Goal: Task Accomplishment & Management: Manage account settings

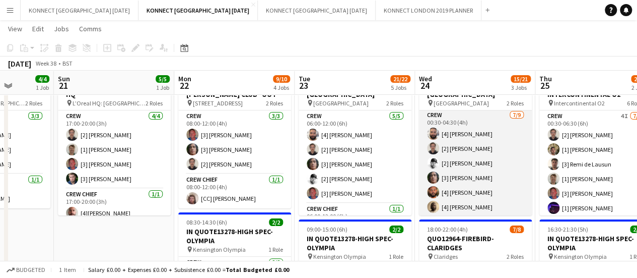
scroll to position [80, 0]
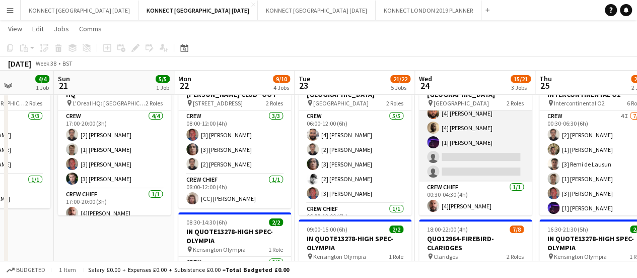
click at [476, 159] on app-card-role "Crew [DATE] 00:30-04:30 (4h) [4] [PERSON_NAME] [2] [PERSON_NAME] [2] [PERSON_NA…" at bounding box center [475, 105] width 113 height 151
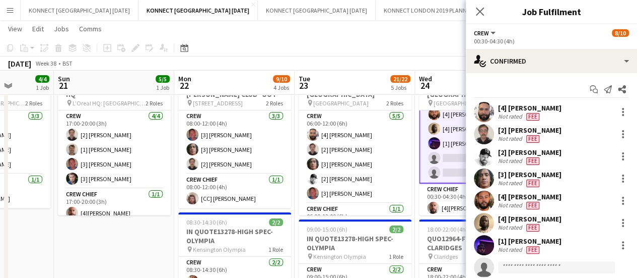
scroll to position [81, 0]
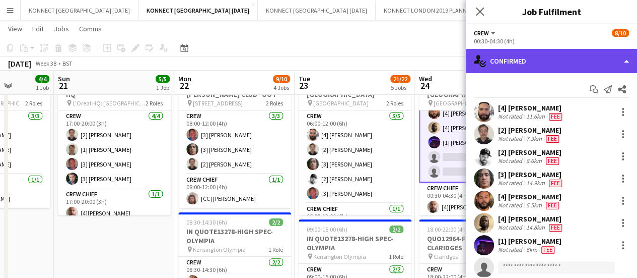
click at [518, 60] on div "single-neutral-actions-check-2 Confirmed" at bounding box center [551, 61] width 171 height 24
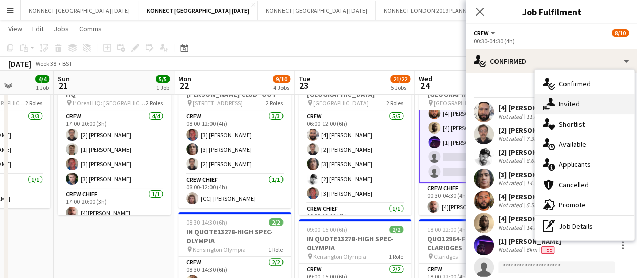
click at [570, 102] on div "single-neutral-actions-share-1 Invited" at bounding box center [585, 104] width 100 height 20
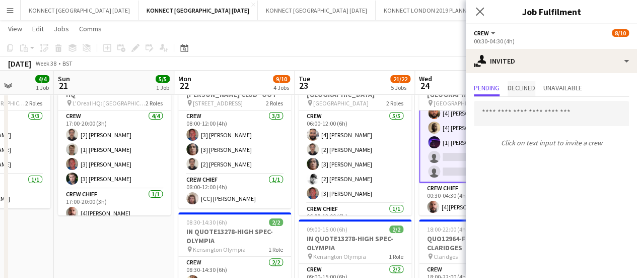
click at [523, 91] on span "Declined" at bounding box center [522, 87] width 28 height 7
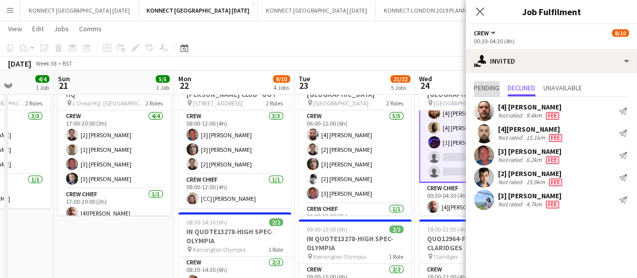
click at [500, 93] on span "Pending" at bounding box center [487, 88] width 26 height 15
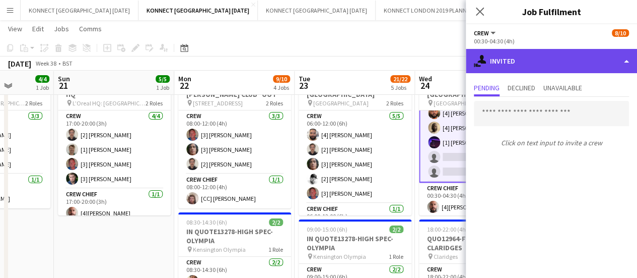
click at [534, 58] on div "single-neutral-actions-share-1 Invited" at bounding box center [551, 61] width 171 height 24
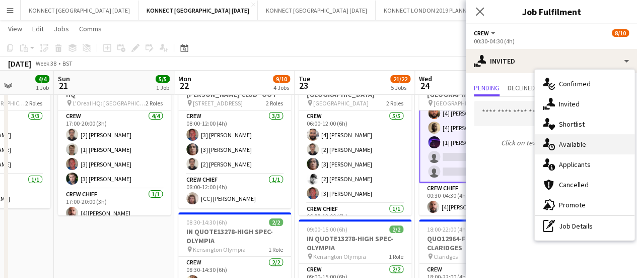
click at [579, 141] on div "single-neutral-actions-upload Available" at bounding box center [585, 144] width 100 height 20
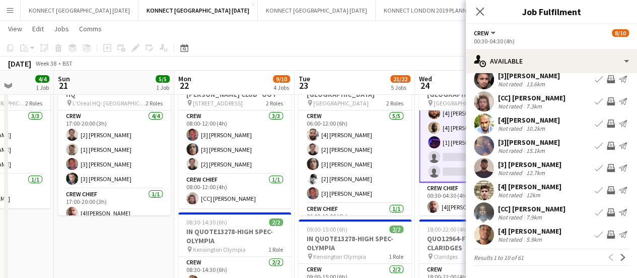
scroll to position [80, 0]
click at [607, 190] on app-icon "Invite crew" at bounding box center [611, 190] width 8 height 8
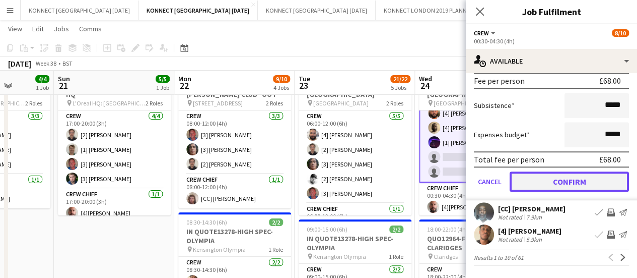
click at [556, 184] on button "Confirm" at bounding box center [569, 181] width 119 height 20
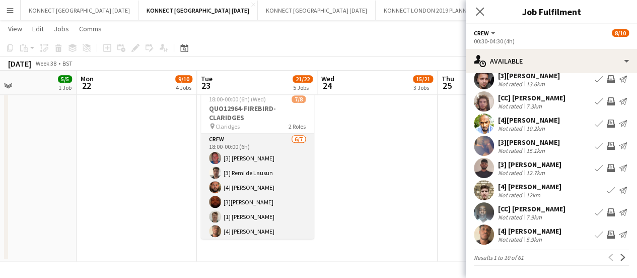
scroll to position [51, 0]
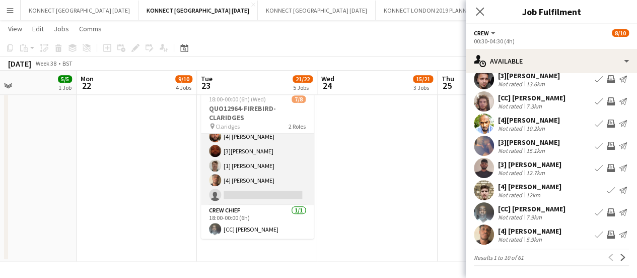
click at [256, 170] on app-card-role "Crew [DATE] 18:00-00:00 (6h) [3] [PERSON_NAME] [3] [PERSON_NAME] [4] [PERSON_NA…" at bounding box center [257, 144] width 113 height 122
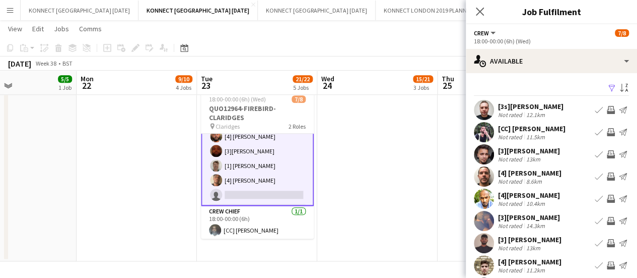
scroll to position [80, 0]
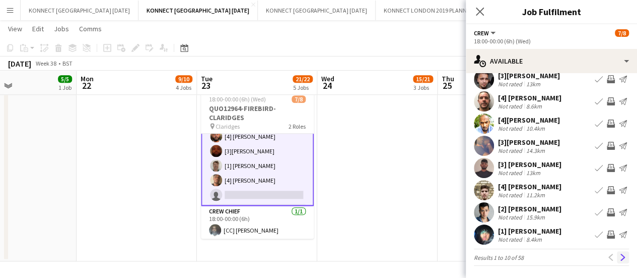
click at [620, 254] on app-icon "Next" at bounding box center [623, 256] width 7 height 7
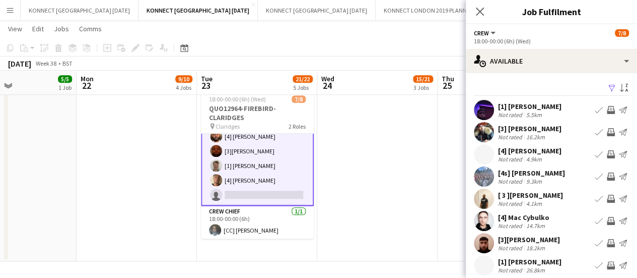
scroll to position [75, 0]
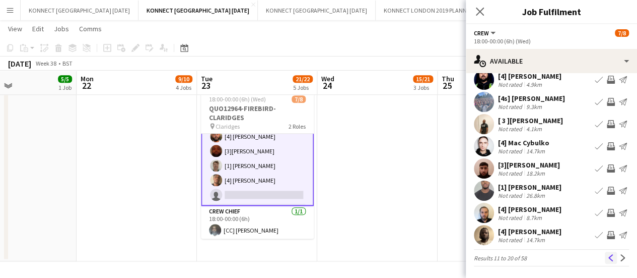
click at [608, 259] on app-icon "Previous" at bounding box center [611, 257] width 7 height 7
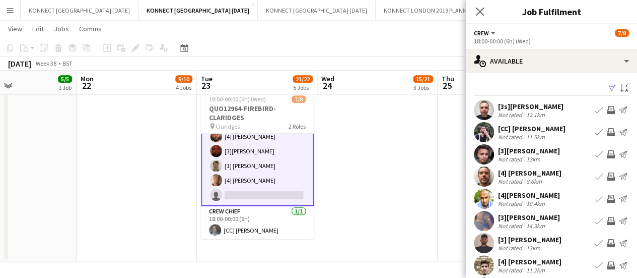
scroll to position [80, 0]
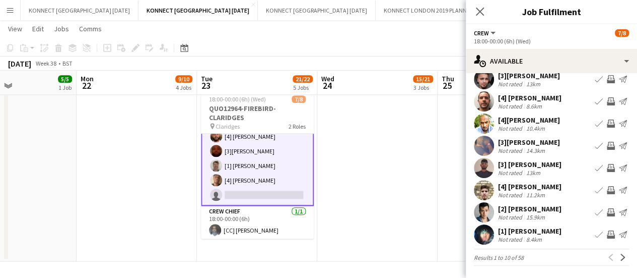
click at [607, 212] on app-icon "Invite crew" at bounding box center [611, 212] width 8 height 8
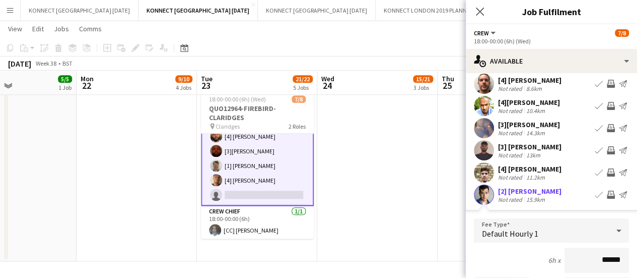
scroll to position [308, 0]
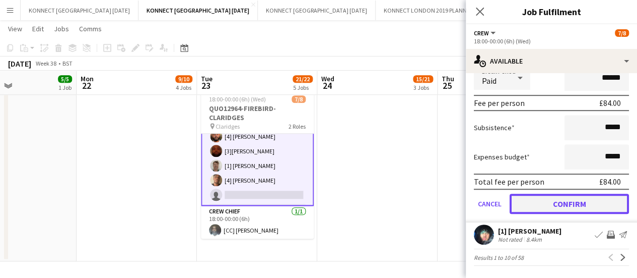
click at [555, 197] on button "Confirm" at bounding box center [569, 204] width 119 height 20
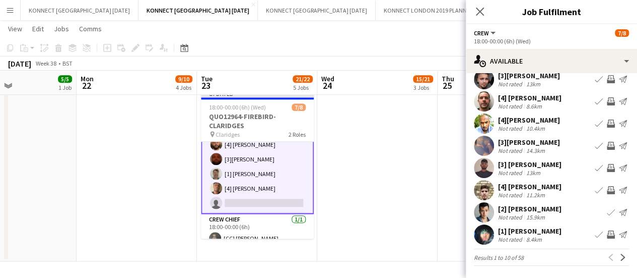
scroll to position [0, 0]
click at [617, 253] on button "Next" at bounding box center [623, 257] width 12 height 12
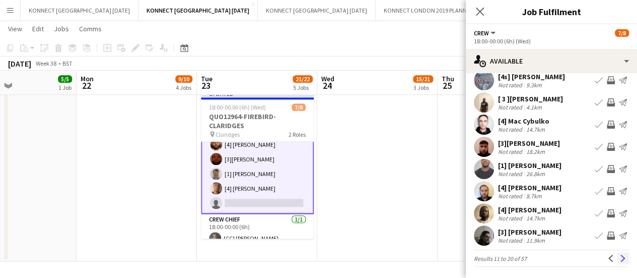
click at [617, 253] on button "Next" at bounding box center [623, 258] width 12 height 12
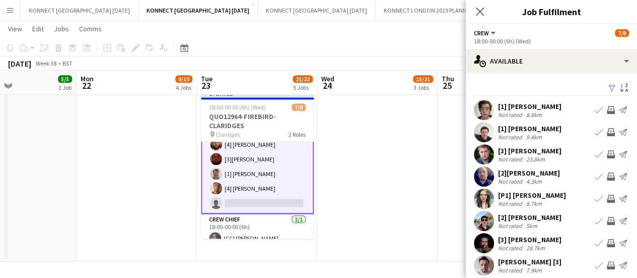
click at [607, 153] on app-icon "Invite crew" at bounding box center [611, 154] width 8 height 8
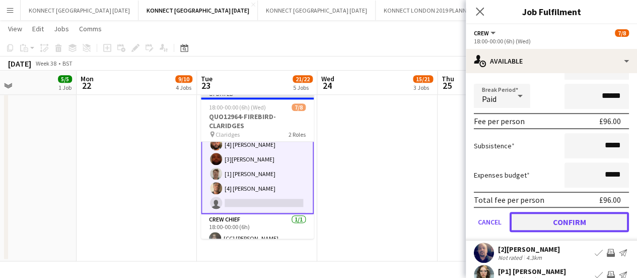
click at [544, 219] on button "Confirm" at bounding box center [569, 222] width 119 height 20
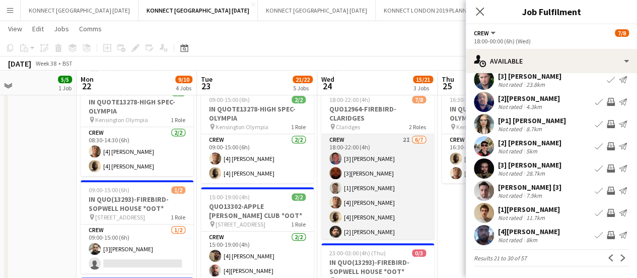
click at [390, 145] on app-card-role "Crew 2I [DATE] 18:00-22:00 (4h) [3] [PERSON_NAME] [3][PERSON_NAME] [1] [PERSON_…" at bounding box center [378, 195] width 113 height 122
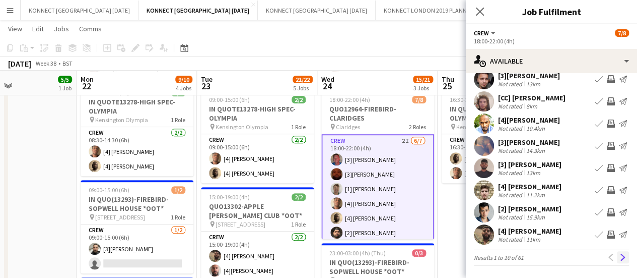
click at [620, 258] on app-icon "Next" at bounding box center [623, 256] width 7 height 7
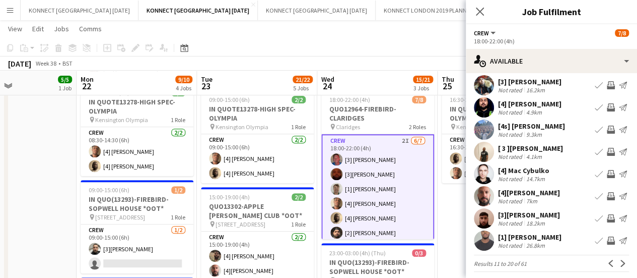
click at [607, 150] on app-icon "Invite crew" at bounding box center [611, 152] width 8 height 8
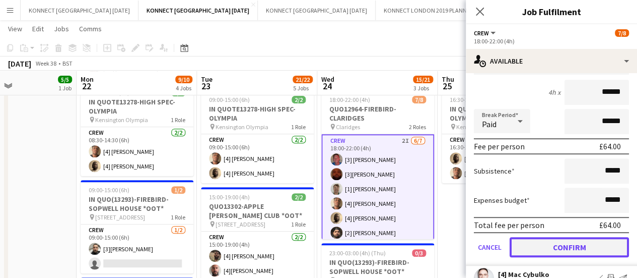
click at [531, 242] on button "Confirm" at bounding box center [569, 247] width 119 height 20
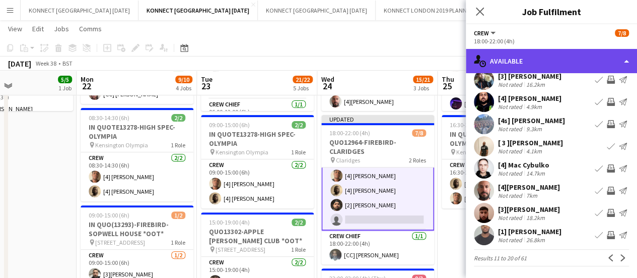
click at [517, 57] on div "single-neutral-actions-upload Available" at bounding box center [551, 61] width 171 height 24
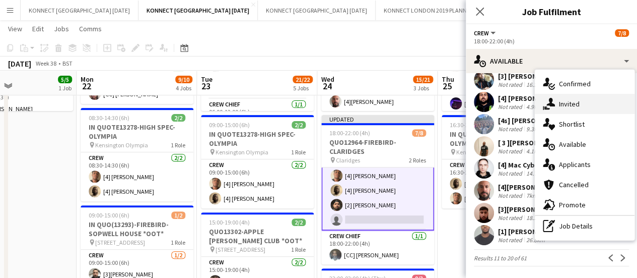
click at [562, 109] on div "single-neutral-actions-share-1 Invited" at bounding box center [585, 104] width 100 height 20
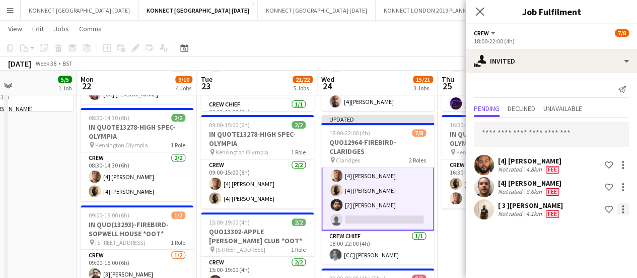
click at [626, 210] on div at bounding box center [623, 209] width 12 height 12
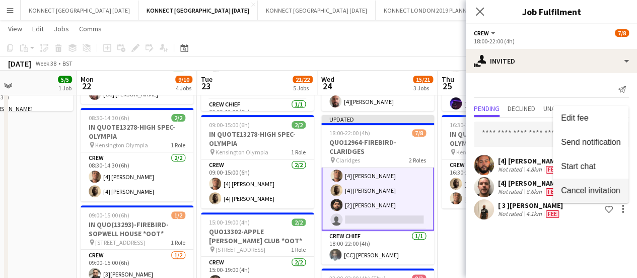
click at [592, 197] on button "Cancel invitation" at bounding box center [591, 190] width 76 height 24
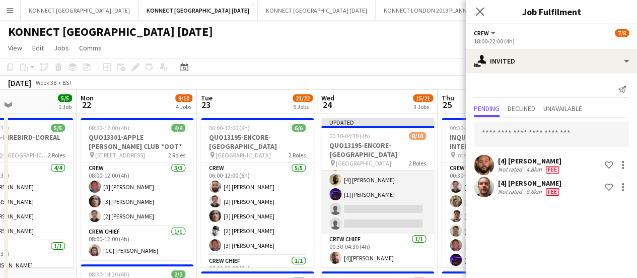
click at [365, 204] on app-card-role "Crew 1I [DATE] 00:30-04:30 (4h) [4] [PERSON_NAME] [2] [PERSON_NAME] [2] [PERSON…" at bounding box center [378, 157] width 113 height 151
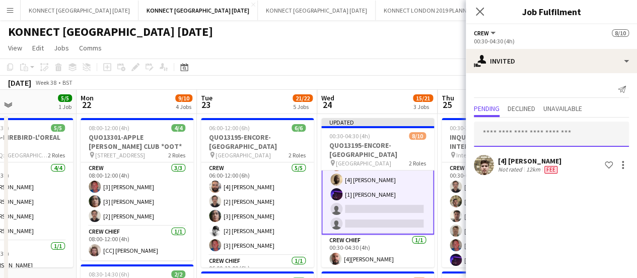
click at [493, 131] on input "text" at bounding box center [551, 133] width 155 height 25
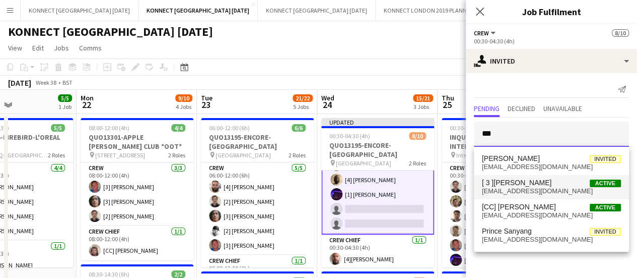
type input "***"
click at [535, 185] on span "[ 3 ][PERSON_NAME]" at bounding box center [517, 182] width 70 height 9
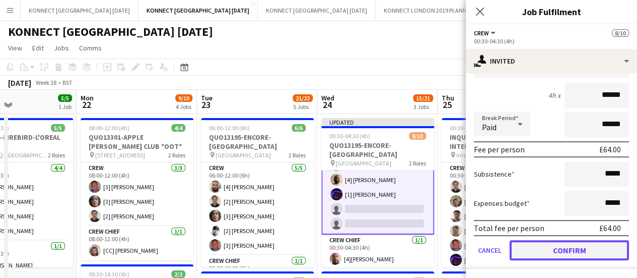
click at [537, 249] on button "Confirm" at bounding box center [569, 250] width 119 height 20
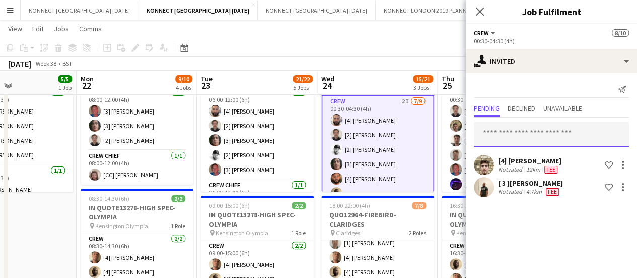
click at [501, 133] on input "text" at bounding box center [551, 133] width 155 height 25
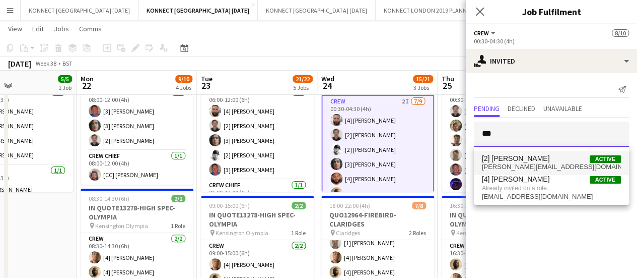
type input "***"
click at [552, 163] on span "[PERSON_NAME][EMAIL_ADDRESS][DOMAIN_NAME]" at bounding box center [551, 167] width 139 height 8
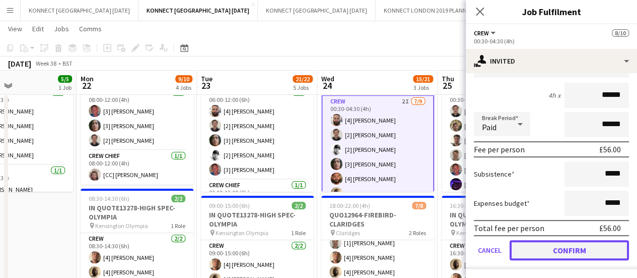
click at [541, 249] on button "Confirm" at bounding box center [569, 250] width 119 height 20
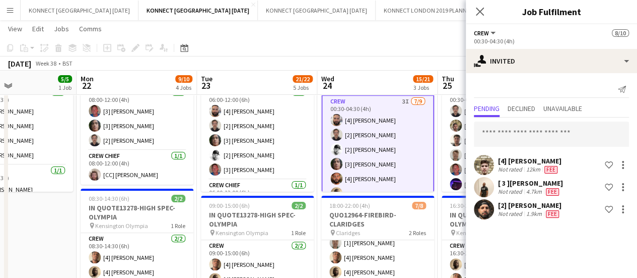
click at [398, 43] on app-toolbar "Copy Paste Paste Ctrl+V Paste with crew Ctrl+Shift+V Paste linked Job [GEOGRAPH…" at bounding box center [318, 47] width 637 height 17
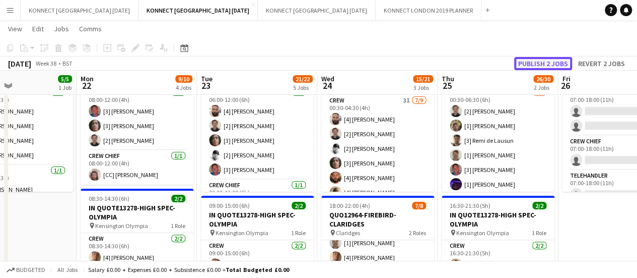
click at [562, 64] on button "Publish 2 jobs" at bounding box center [544, 63] width 58 height 13
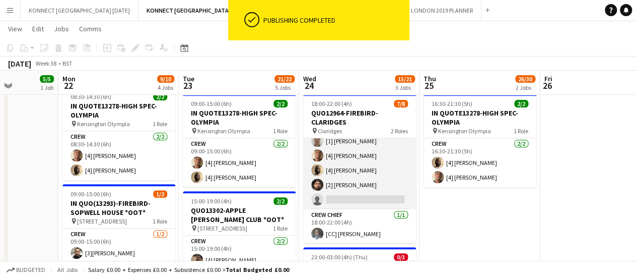
click at [367, 188] on app-card-role "Crew 2I [DATE] 18:00-22:00 (4h) [3] [PERSON_NAME] [3][PERSON_NAME] [1] [PERSON_…" at bounding box center [359, 148] width 113 height 122
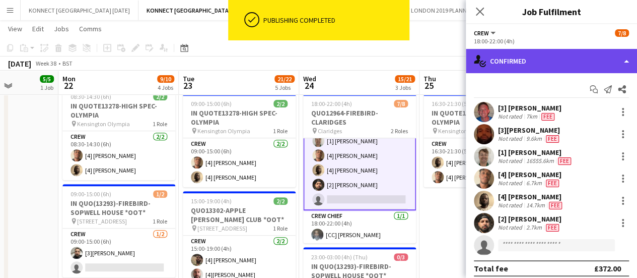
click at [552, 69] on div "single-neutral-actions-check-2 Confirmed" at bounding box center [551, 61] width 171 height 24
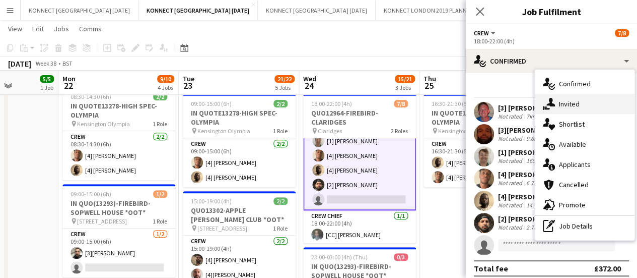
click at [565, 108] on div "single-neutral-actions-share-1 Invited" at bounding box center [585, 104] width 100 height 20
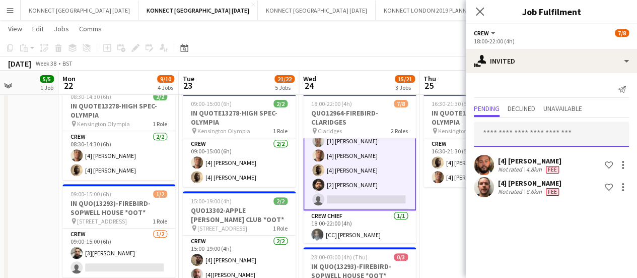
click at [517, 131] on input "text" at bounding box center [551, 133] width 155 height 25
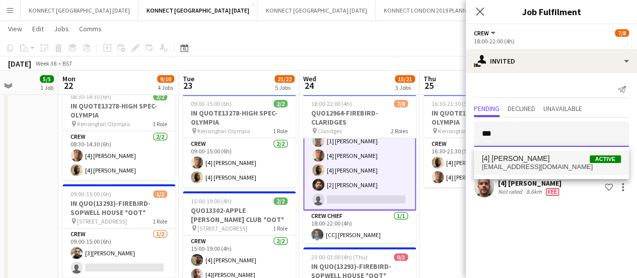
type input "***"
click at [531, 161] on span "[4] [PERSON_NAME] Active" at bounding box center [551, 158] width 139 height 9
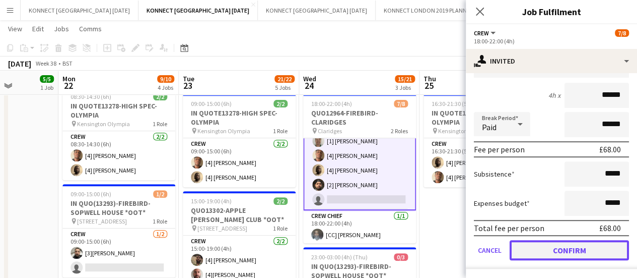
click at [530, 251] on button "Confirm" at bounding box center [569, 250] width 119 height 20
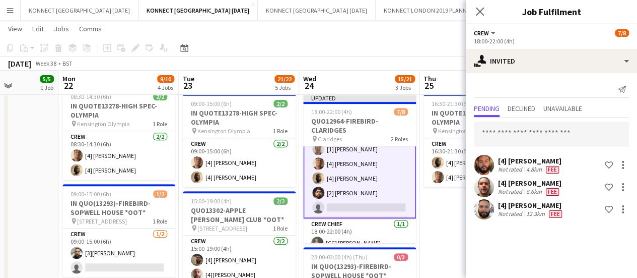
click at [405, 57] on div "[DATE] Week 38 • BST Publish 1 job Revert 1 job" at bounding box center [318, 63] width 637 height 14
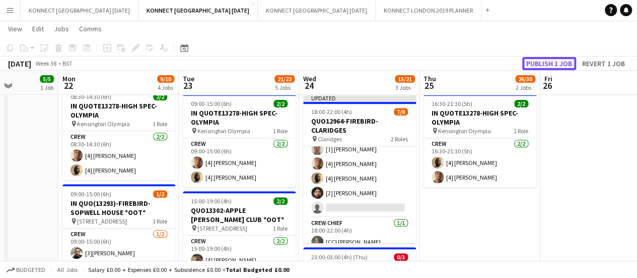
click at [558, 58] on button "Publish 1 job" at bounding box center [550, 63] width 54 height 13
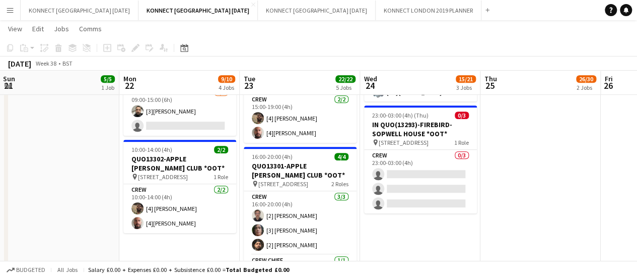
scroll to position [224, 0]
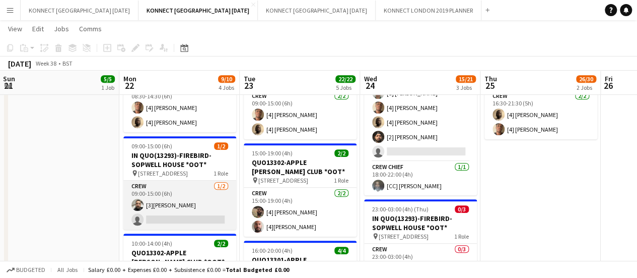
click at [186, 214] on app-card-role "Crew [DATE] 09:00-15:00 (6h) [3][PERSON_NAME] single-neutral-actions" at bounding box center [179, 204] width 113 height 49
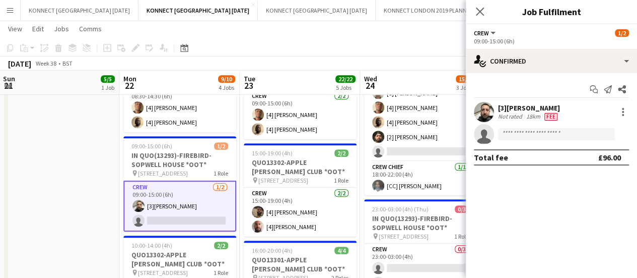
click at [20, 193] on app-date-cell "17:00-20:00 (3h) 5/5 QUO13305-FIREBIRD-L'OREAL HQ pin L’Oreal HQ: [GEOGRAPHIC_D…" at bounding box center [59, 224] width 120 height 670
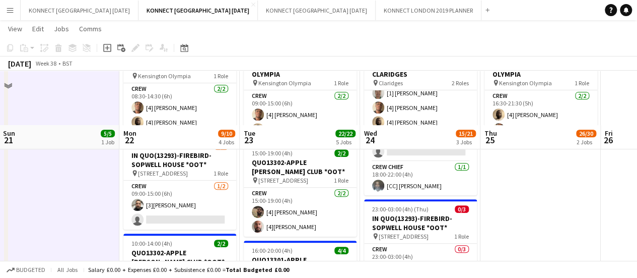
scroll to position [285, 0]
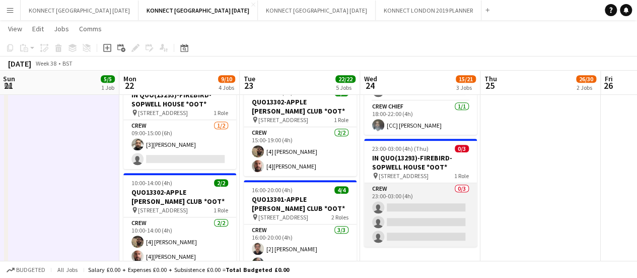
click at [423, 198] on app-card-role "Crew 0/3 23:00-03:00 (4h) single-neutral-actions single-neutral-actions single-…" at bounding box center [420, 214] width 113 height 63
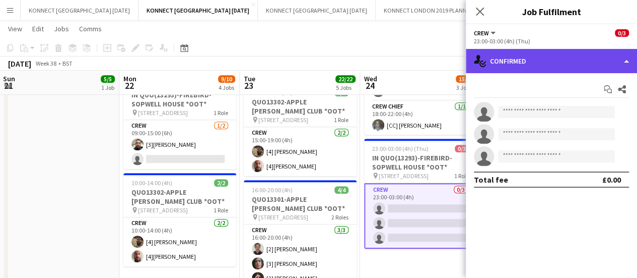
click at [542, 63] on div "single-neutral-actions-check-2 Confirmed" at bounding box center [551, 61] width 171 height 24
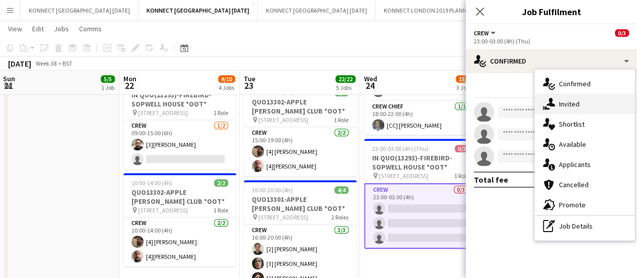
click at [565, 110] on div "single-neutral-actions-share-1 Invited" at bounding box center [585, 104] width 100 height 20
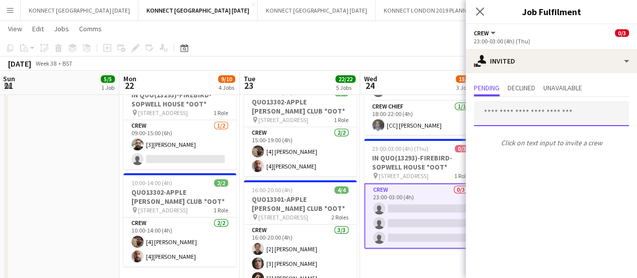
click at [539, 113] on input "text" at bounding box center [551, 113] width 155 height 25
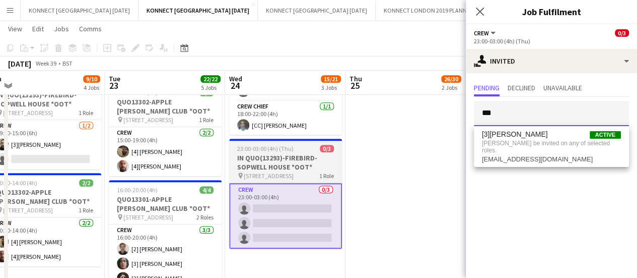
scroll to position [0, 389]
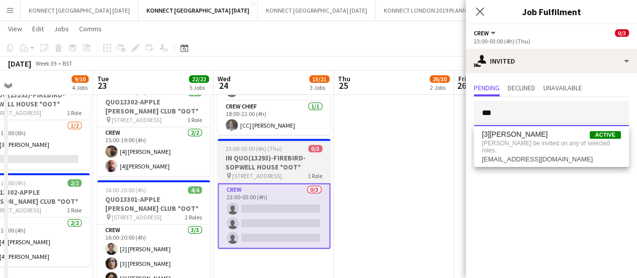
type input "***"
click at [430, 175] on app-date-cell "00:30-22:00 (21h30m) 24/28 INQUO(13297)-APPLE PEEL-INTERCONTINENTAL O2 pin Inte…" at bounding box center [394, 163] width 120 height 670
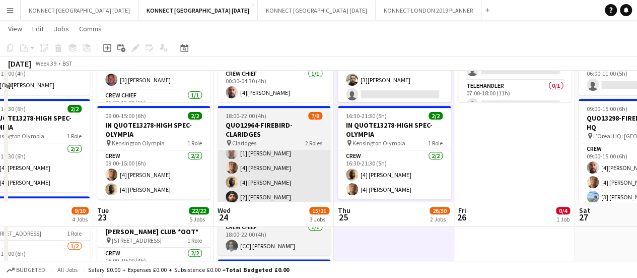
scroll to position [335, 0]
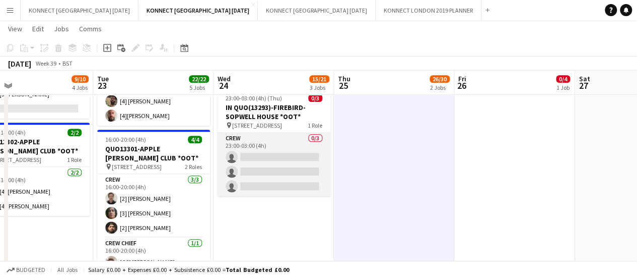
click at [283, 152] on app-card-role "Crew 0/3 23:00-03:00 (4h) single-neutral-actions single-neutral-actions single-…" at bounding box center [274, 164] width 113 height 63
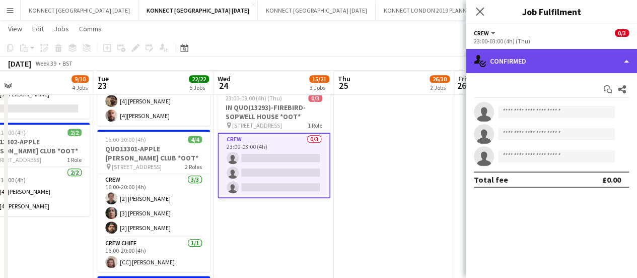
click at [549, 65] on div "single-neutral-actions-check-2 Confirmed" at bounding box center [551, 61] width 171 height 24
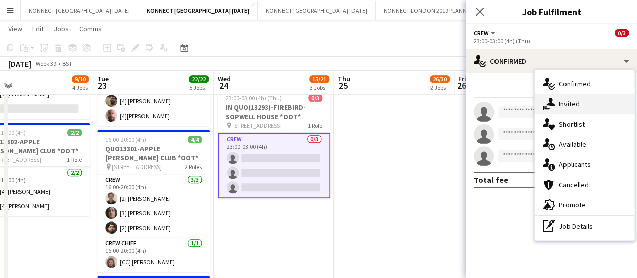
click at [580, 99] on div "single-neutral-actions-share-1 Invited" at bounding box center [585, 104] width 100 height 20
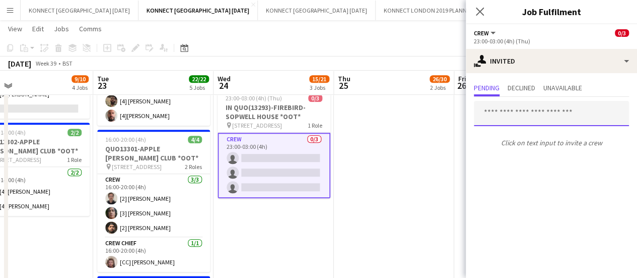
click at [519, 117] on input "text" at bounding box center [551, 113] width 155 height 25
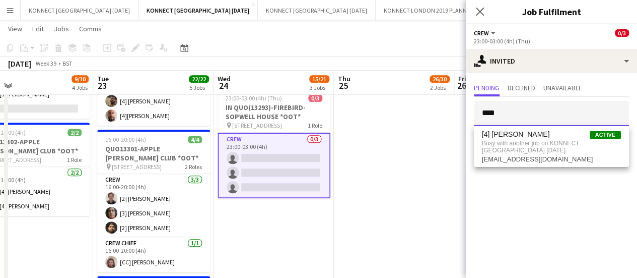
type input "****"
click at [414, 166] on app-date-cell "00:30-22:00 (21h30m) 24/28 INQUO(13297)-APPLE PEEL-INTERCONTINENTAL O2 pin Inte…" at bounding box center [394, 113] width 120 height 670
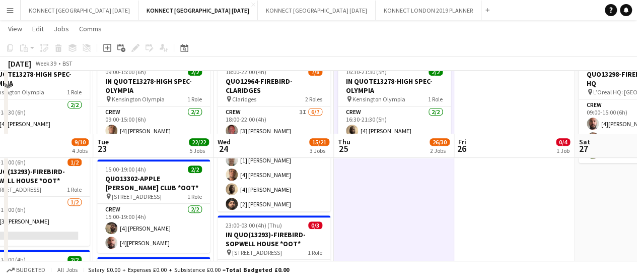
scroll to position [271, 0]
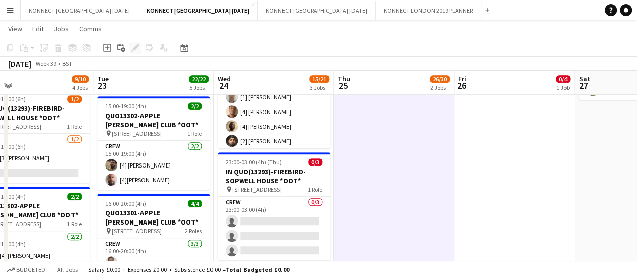
click at [266, 178] on h3 "IN QUO(13293)-FIREBIRD-SOPWELL HOUSE *OOT*" at bounding box center [274, 176] width 113 height 18
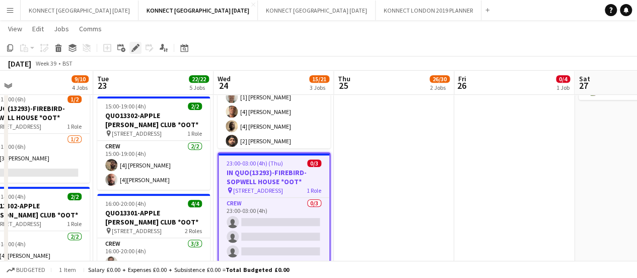
click at [137, 47] on icon at bounding box center [136, 48] width 6 height 6
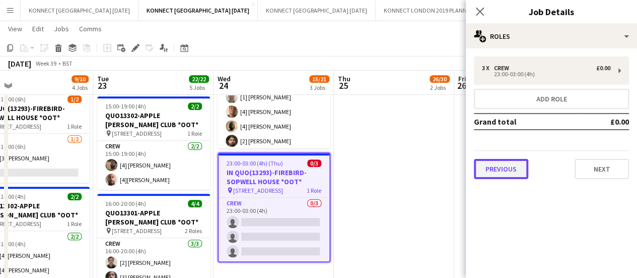
click at [505, 169] on button "Previous" at bounding box center [501, 169] width 54 height 20
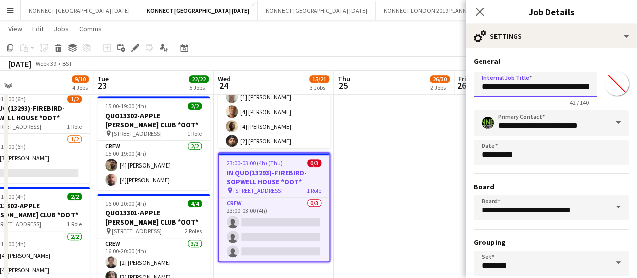
click at [490, 86] on input "**********" at bounding box center [535, 84] width 123 height 25
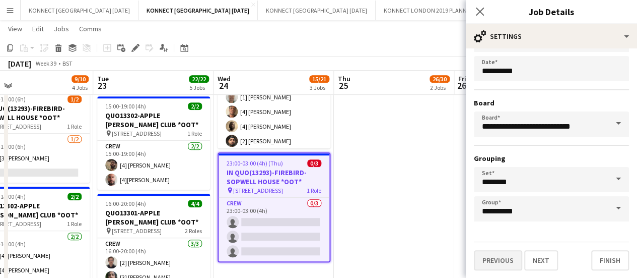
type input "**********"
click at [499, 255] on button "Previous" at bounding box center [498, 260] width 48 height 20
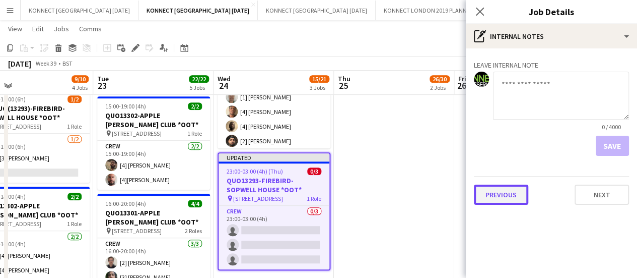
click at [494, 195] on button "Previous" at bounding box center [501, 194] width 54 height 20
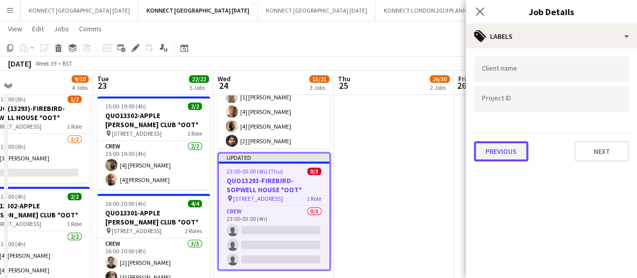
click at [495, 146] on button "Previous" at bounding box center [501, 151] width 54 height 20
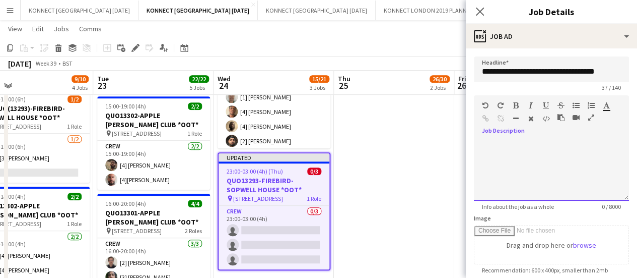
click at [530, 183] on div at bounding box center [551, 170] width 155 height 60
paste div
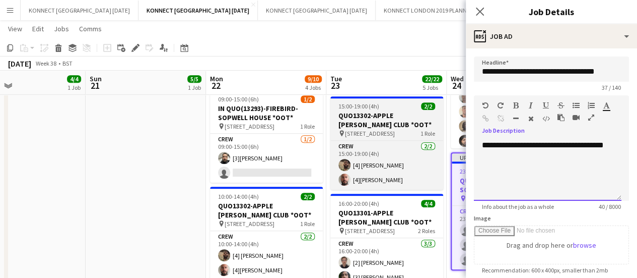
scroll to position [0, 275]
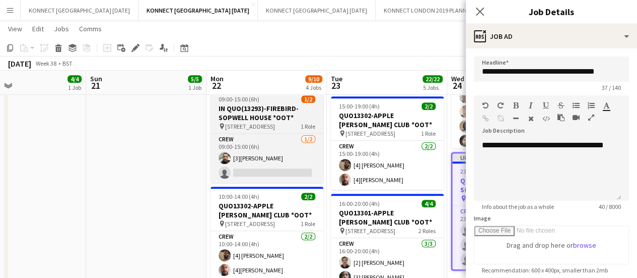
click at [266, 123] on span "[STREET_ADDRESS]" at bounding box center [250, 126] width 50 height 8
type input "**********"
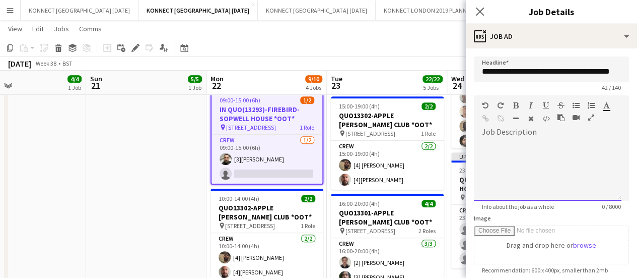
click at [546, 171] on div at bounding box center [548, 170] width 148 height 60
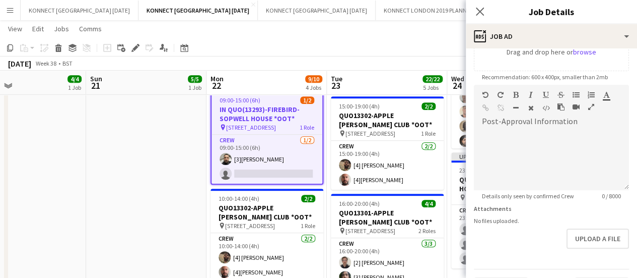
scroll to position [220, 0]
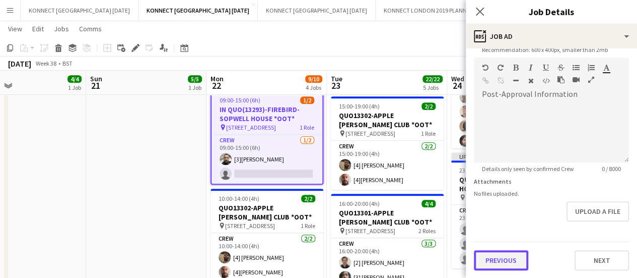
click at [498, 254] on button "Previous" at bounding box center [501, 260] width 54 height 20
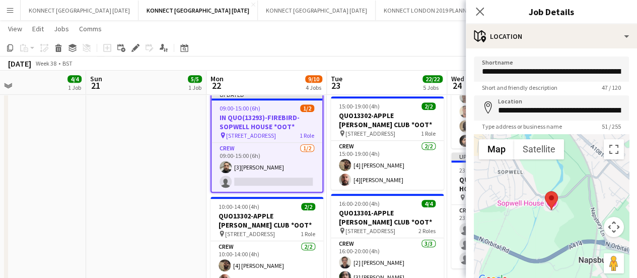
scroll to position [78, 0]
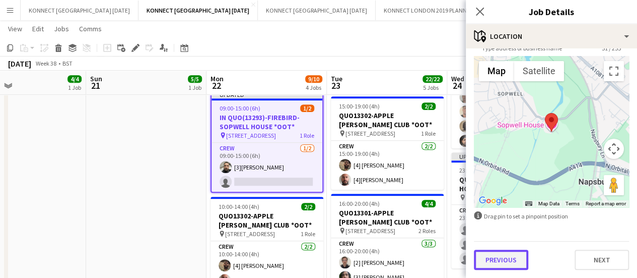
click at [502, 262] on button "Previous" at bounding box center [501, 259] width 54 height 20
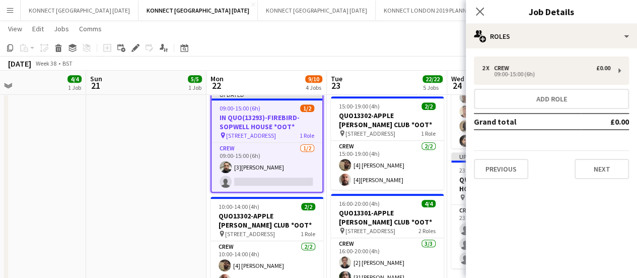
scroll to position [0, 0]
click at [499, 168] on button "Previous" at bounding box center [501, 169] width 54 height 20
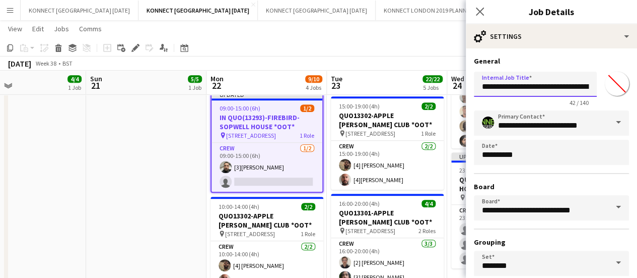
click at [490, 87] on input "**********" at bounding box center [535, 84] width 123 height 25
type input "**********"
click at [110, 168] on app-date-cell "17:00-20:00 (3h) 5/5 QUO13305-FIREBIRD-L'OREAL HQ pin L’Oreal HQ: [GEOGRAPHIC_D…" at bounding box center [146, 177] width 120 height 670
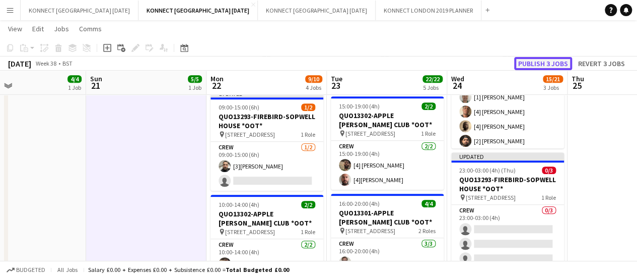
click at [534, 68] on button "Publish 3 jobs" at bounding box center [544, 63] width 58 height 13
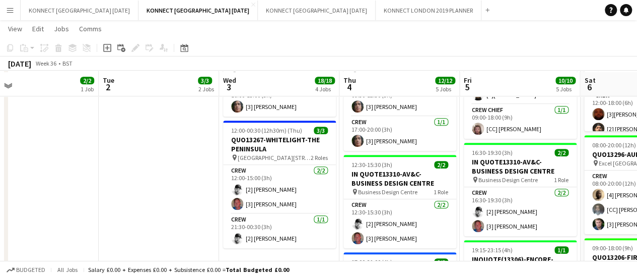
scroll to position [271, 0]
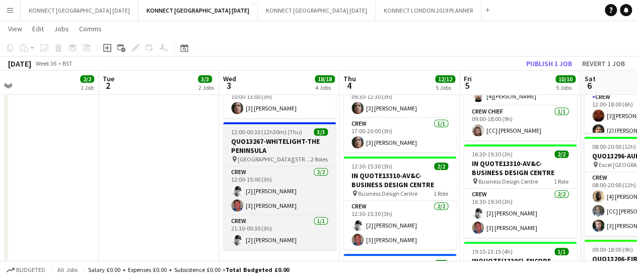
click at [249, 141] on h3 "QUO13267-WHITELIGHT-THE PENINSULA" at bounding box center [279, 146] width 113 height 18
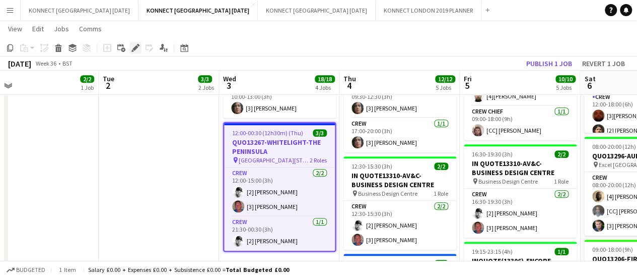
click at [137, 49] on icon "Edit" at bounding box center [136, 48] width 8 height 8
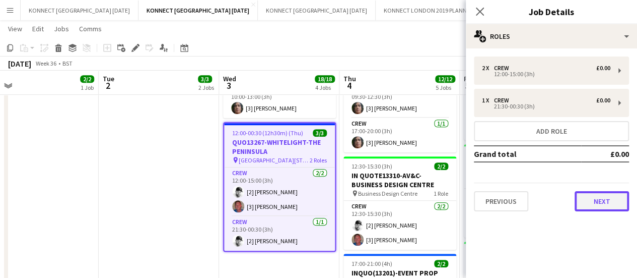
click at [604, 200] on button "Next" at bounding box center [602, 201] width 54 height 20
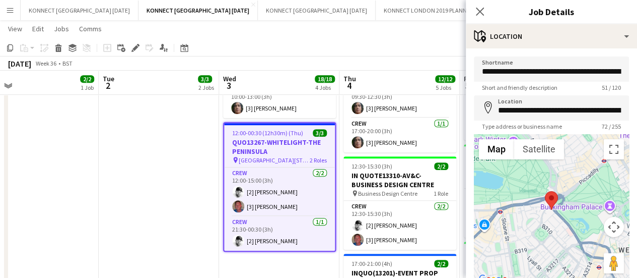
scroll to position [78, 0]
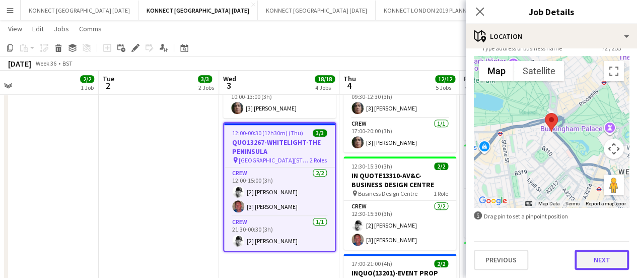
click at [611, 254] on button "Next" at bounding box center [602, 259] width 54 height 20
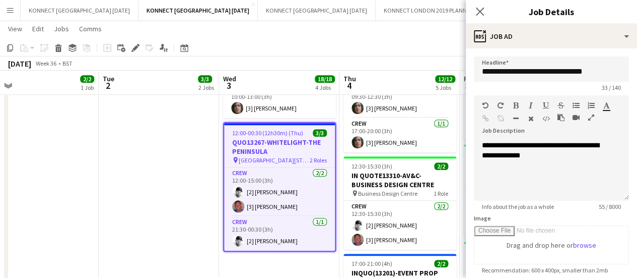
scroll to position [220, 0]
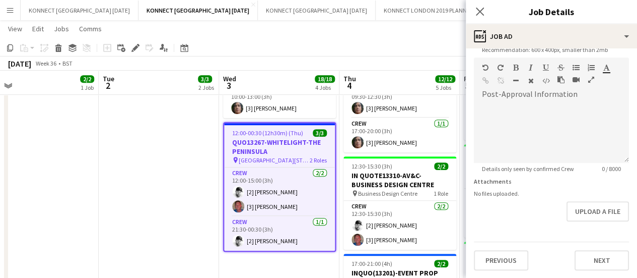
click at [145, 238] on app-date-cell "HAN OFF 09:00-13:00 (4h) 3/3 INQUO(13201)-EVENT PROP HIRE-INTERCONTINENTAL O2 p…" at bounding box center [159, 177] width 120 height 670
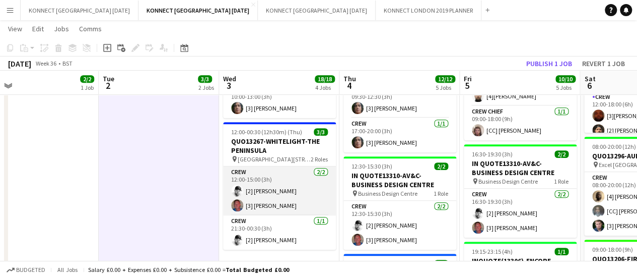
click at [256, 192] on app-card-role "Crew [DATE] 12:00-15:00 (3h) [2] [PERSON_NAME] [3] [PERSON_NAME]" at bounding box center [279, 190] width 113 height 49
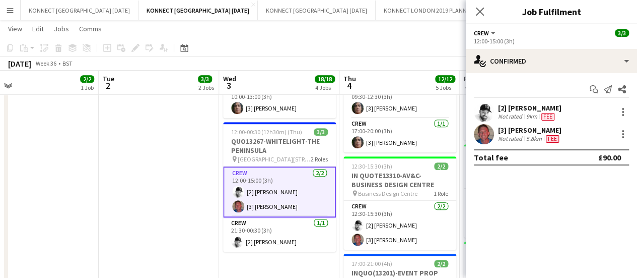
click at [521, 102] on div "[2] [PERSON_NAME] Not rated 9km Fee" at bounding box center [551, 112] width 171 height 20
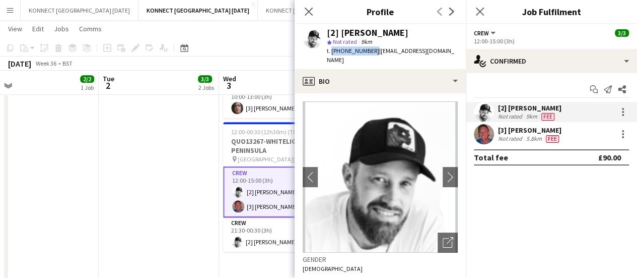
drag, startPoint x: 330, startPoint y: 52, endPoint x: 371, endPoint y: 53, distance: 40.8
click at [371, 53] on span "t. [PHONE_NUMBER]" at bounding box center [353, 51] width 52 height 8
copy span "[PHONE_NUMBER]"
click at [116, 170] on app-date-cell "HAN OFF 09:00-13:00 (4h) 3/3 INQUO(13201)-EVENT PROP HIRE-INTERCONTINENTAL O2 p…" at bounding box center [159, 177] width 120 height 670
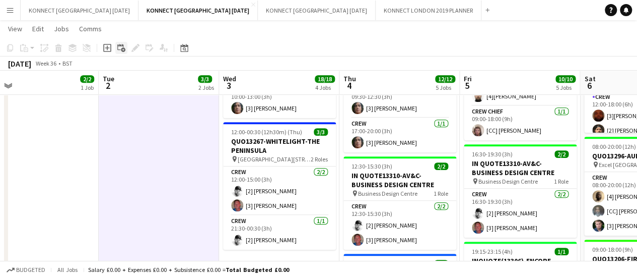
click at [264, 138] on h3 "QUO13267-WHITELIGHT-THE PENINSULA" at bounding box center [279, 146] width 113 height 18
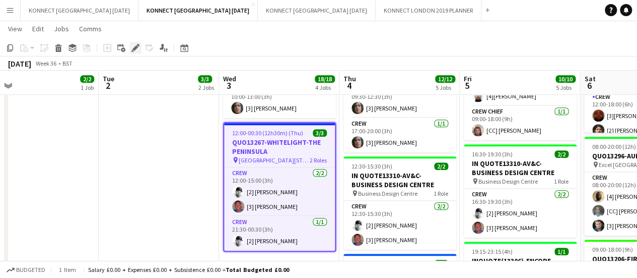
click at [136, 50] on icon "Edit" at bounding box center [136, 48] width 8 height 8
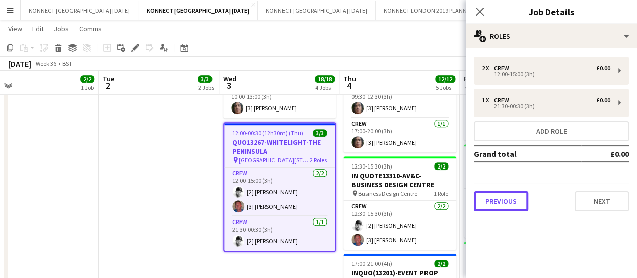
click at [502, 207] on button "Previous" at bounding box center [501, 201] width 54 height 20
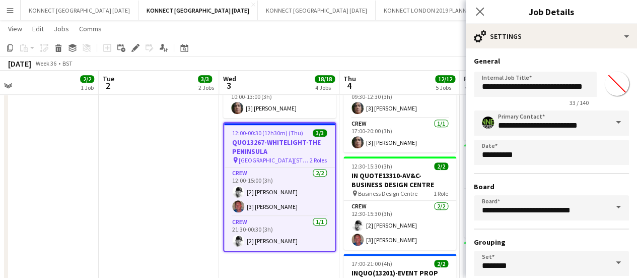
click at [608, 90] on input "*******" at bounding box center [617, 84] width 36 height 36
type input "*******"
click at [177, 158] on app-date-cell "HAN OFF 09:00-13:00 (4h) 3/3 INQUO(13201)-EVENT PROP HIRE-INTERCONTINENTAL O2 p…" at bounding box center [159, 177] width 120 height 670
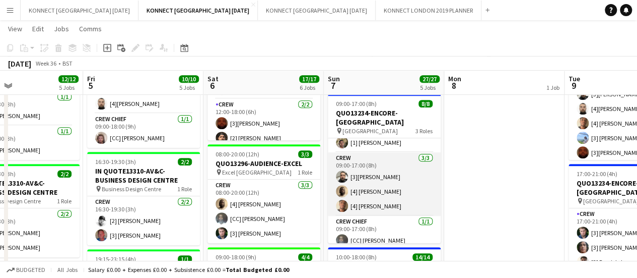
scroll to position [71, 0]
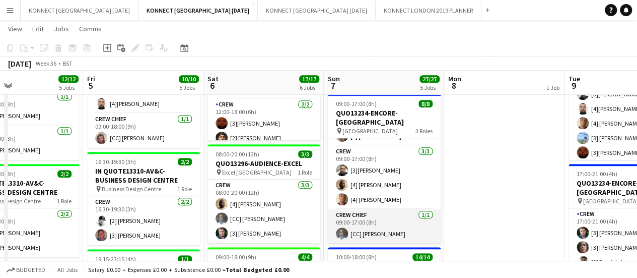
click at [385, 233] on app-card-role "Crew Chief [DATE] 09:00-17:00 (8h) [CC] [PERSON_NAME]" at bounding box center [384, 226] width 113 height 34
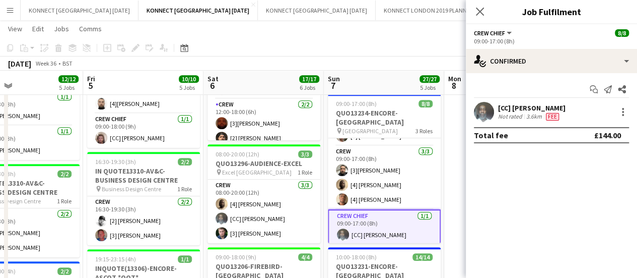
click at [521, 103] on div "[CC] [PERSON_NAME]" at bounding box center [532, 107] width 68 height 9
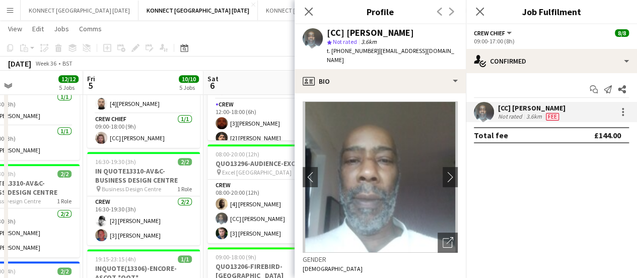
drag, startPoint x: 330, startPoint y: 51, endPoint x: 375, endPoint y: 50, distance: 45.4
click at [375, 50] on div "t. [PHONE_NUMBER] | [EMAIL_ADDRESS][DOMAIN_NAME]" at bounding box center [392, 55] width 131 height 18
copy span ". [PHONE_NUMBER]"
click at [256, 54] on app-toolbar "Copy Paste Paste Ctrl+V Paste with crew Ctrl+Shift+V Paste linked Job [GEOGRAPH…" at bounding box center [318, 47] width 637 height 17
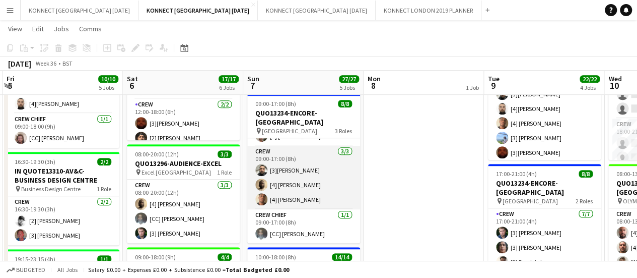
scroll to position [0, 365]
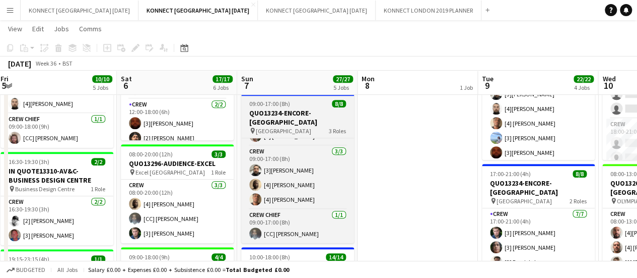
click at [244, 116] on h3 "QUO13234-ENCORE-[GEOGRAPHIC_DATA]" at bounding box center [297, 117] width 113 height 18
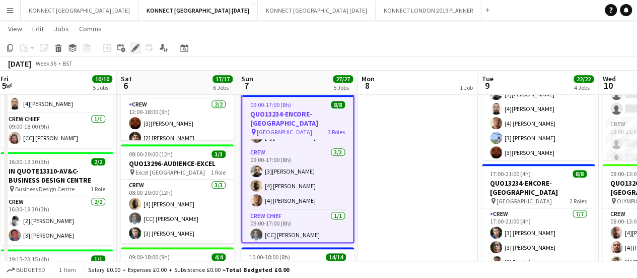
click at [133, 51] on icon at bounding box center [133, 50] width 3 height 3
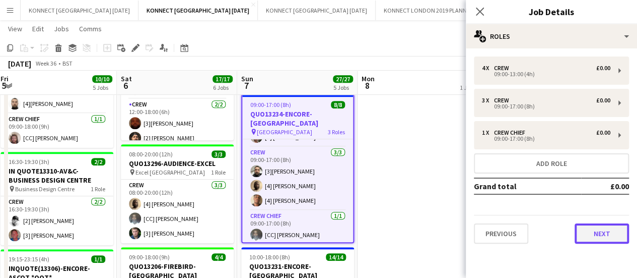
click at [593, 235] on button "Next" at bounding box center [602, 233] width 54 height 20
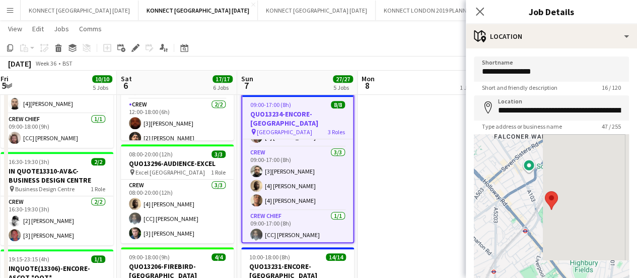
scroll to position [78, 0]
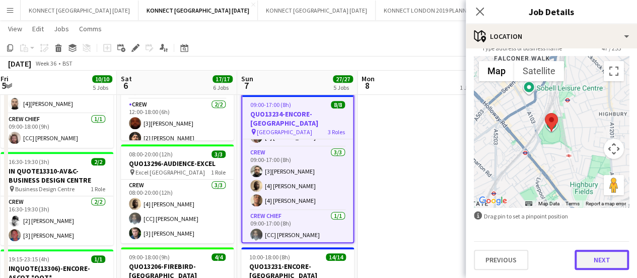
click at [606, 261] on button "Next" at bounding box center [602, 259] width 54 height 20
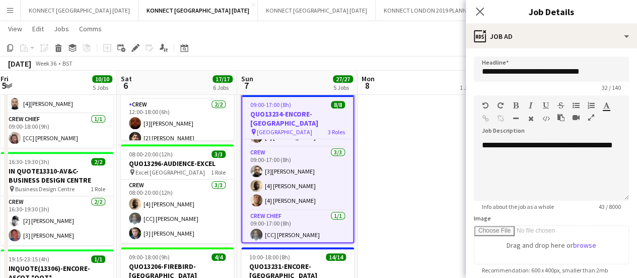
scroll to position [0, 0]
click at [409, 140] on app-date-cell "HAN OFF" at bounding box center [418, 184] width 120 height 670
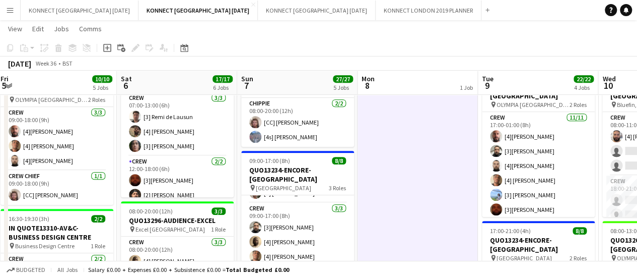
scroll to position [206, 0]
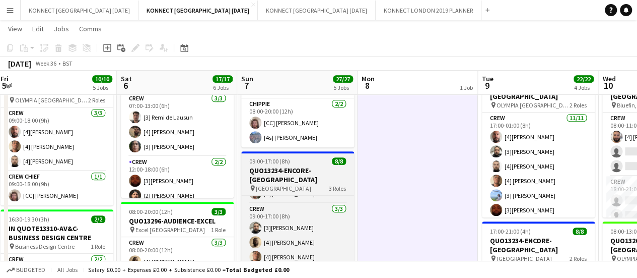
click at [278, 164] on span "09:00-17:00 (8h)" at bounding box center [269, 161] width 41 height 8
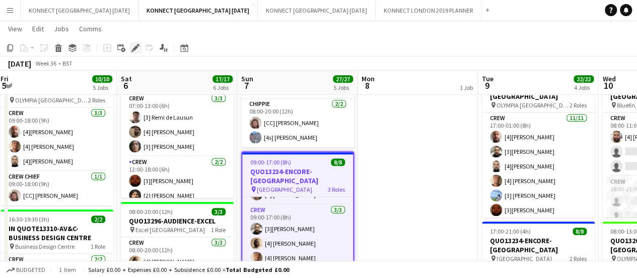
click at [138, 45] on icon at bounding box center [138, 45] width 3 height 3
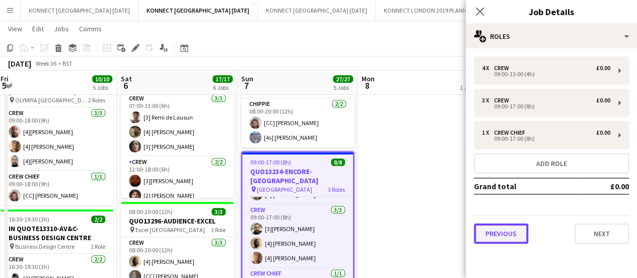
click at [495, 241] on button "Previous" at bounding box center [501, 233] width 54 height 20
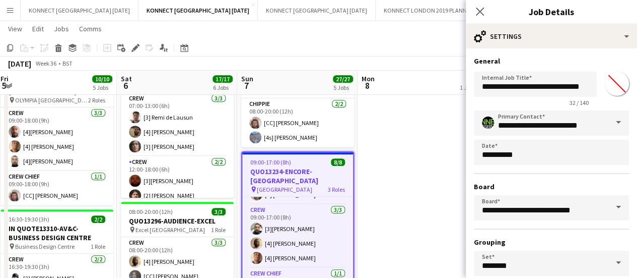
click at [617, 82] on input "*******" at bounding box center [617, 84] width 36 height 36
type input "*******"
click at [369, 186] on app-date-cell "HAN OFF" at bounding box center [418, 242] width 120 height 670
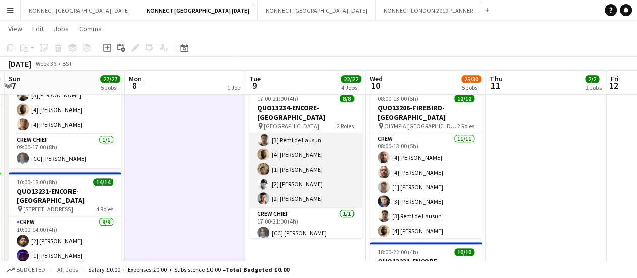
scroll to position [51, 0]
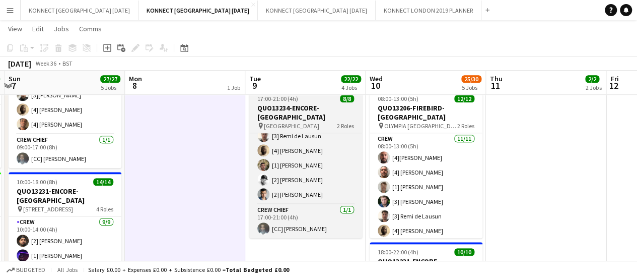
click at [265, 115] on h3 "QUO13234-ENCORE-[GEOGRAPHIC_DATA]" at bounding box center [305, 112] width 113 height 18
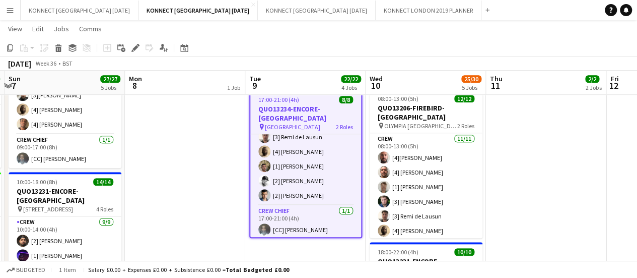
click at [138, 53] on div "Edit" at bounding box center [136, 48] width 12 height 12
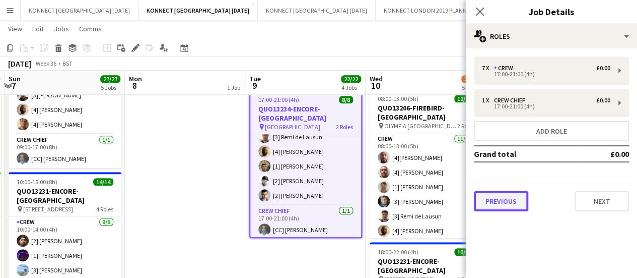
click at [519, 207] on button "Previous" at bounding box center [501, 201] width 54 height 20
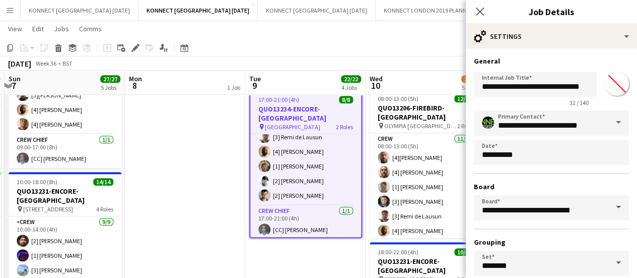
click at [601, 85] on input "*******" at bounding box center [617, 84] width 36 height 36
type input "*******"
click at [206, 161] on app-date-cell "HAN OFF" at bounding box center [185, 109] width 120 height 670
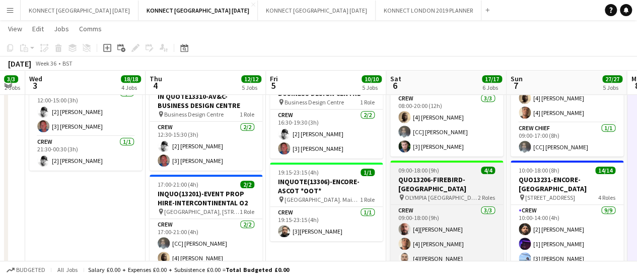
scroll to position [0, 302]
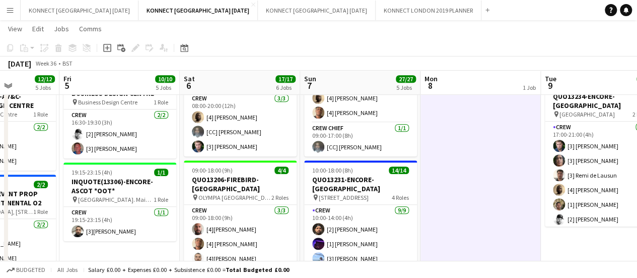
click at [448, 195] on app-date-cell "HAN OFF" at bounding box center [481, 98] width 120 height 670
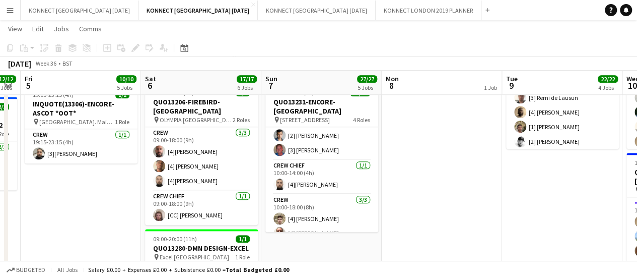
scroll to position [119, 0]
drag, startPoint x: 412, startPoint y: 184, endPoint x: 443, endPoint y: 226, distance: 52.5
click at [443, 226] on app-date-cell "HAN OFF" at bounding box center [442, 20] width 120 height 670
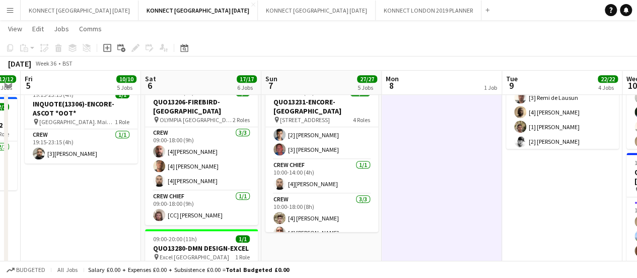
click at [312, 172] on app-card-role "Crew Chief [DATE] 10:00-14:00 (4h) [4][PERSON_NAME]" at bounding box center [322, 176] width 113 height 34
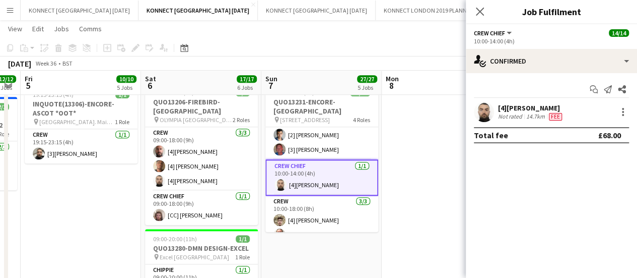
click at [526, 113] on div "14.7km" at bounding box center [536, 116] width 23 height 8
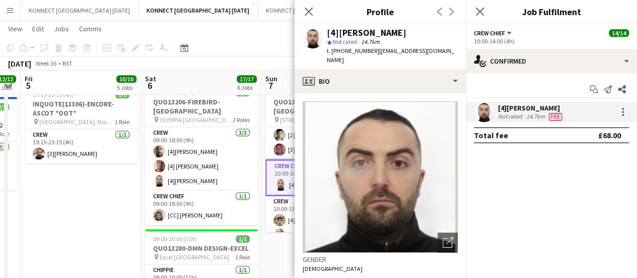
drag, startPoint x: 330, startPoint y: 50, endPoint x: 372, endPoint y: 50, distance: 41.8
click at [372, 50] on div "t. [PHONE_NUMBER] | [EMAIL_ADDRESS][DOMAIN_NAME]" at bounding box center [392, 55] width 131 height 18
copy span "[PHONE_NUMBER]"
click at [91, 219] on app-date-cell "HAN OFF 08:00-18:00 (10h) 3/3 IN QUO(13257)-[PERSON_NAME]-EMERGE EAST pin Emerg…" at bounding box center [81, 20] width 120 height 670
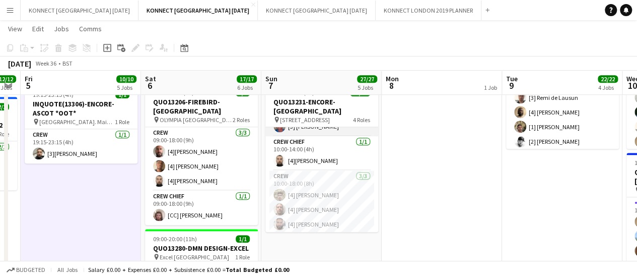
scroll to position [178, 0]
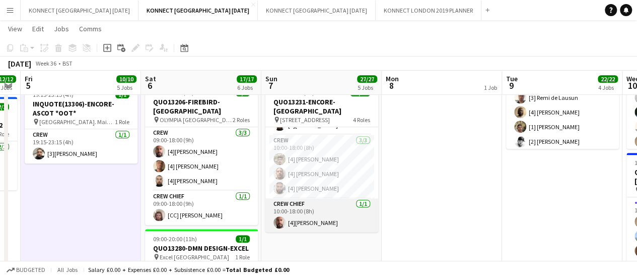
click at [319, 219] on app-card-role "Crew Chief [DATE] 10:00-18:00 (8h) [4][PERSON_NAME]" at bounding box center [322, 215] width 113 height 34
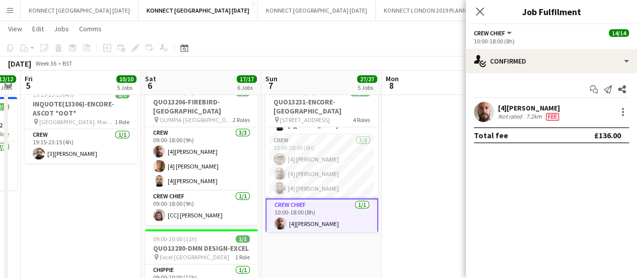
click at [520, 114] on div "Not rated" at bounding box center [511, 116] width 26 height 8
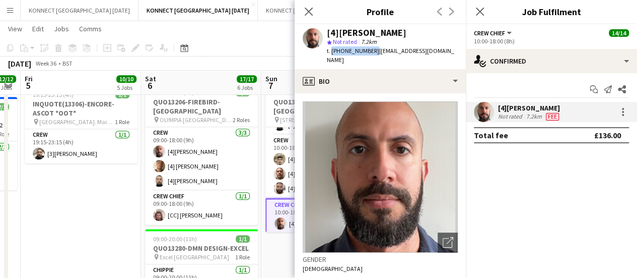
drag, startPoint x: 331, startPoint y: 50, endPoint x: 371, endPoint y: 53, distance: 40.4
click at [371, 53] on span "t. [PHONE_NUMBER]" at bounding box center [353, 51] width 52 height 8
copy span "[PHONE_NUMBER]"
click at [260, 42] on app-toolbar "Copy Paste Paste Ctrl+V Paste with crew Ctrl+Shift+V Paste linked Job [GEOGRAPH…" at bounding box center [318, 47] width 637 height 17
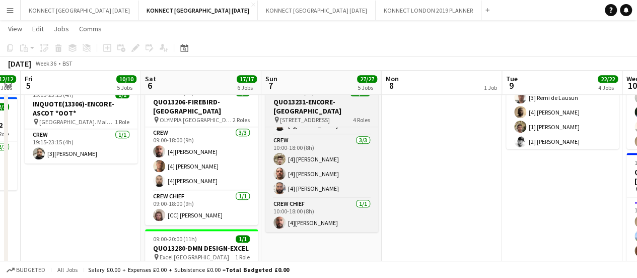
click at [299, 110] on h3 "QUO13231-ENCORE-[GEOGRAPHIC_DATA]" at bounding box center [322, 106] width 113 height 18
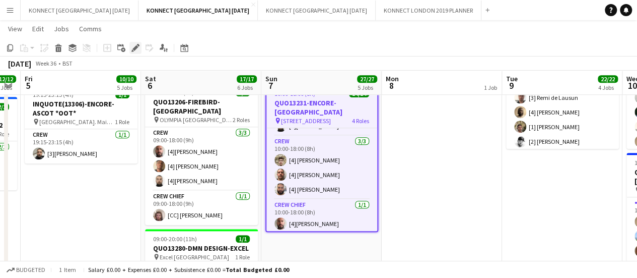
click at [133, 49] on icon at bounding box center [136, 48] width 6 height 6
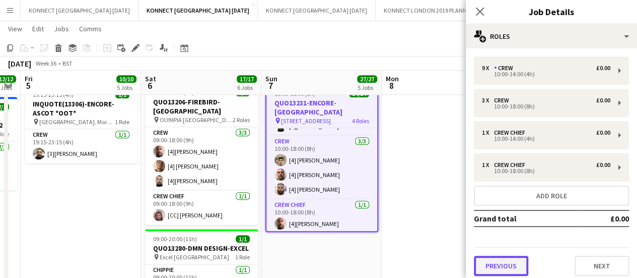
click at [509, 272] on button "Previous" at bounding box center [501, 265] width 54 height 20
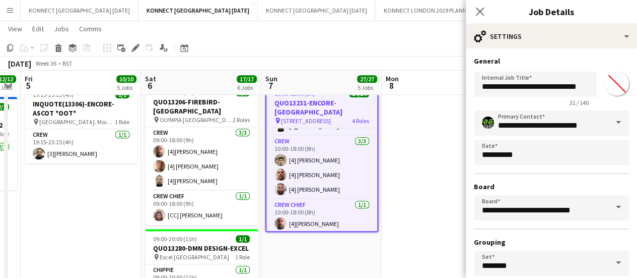
click at [602, 85] on input "*******" at bounding box center [617, 84] width 36 height 36
type input "*******"
click at [434, 149] on app-date-cell "HAN OFF" at bounding box center [442, 20] width 120 height 670
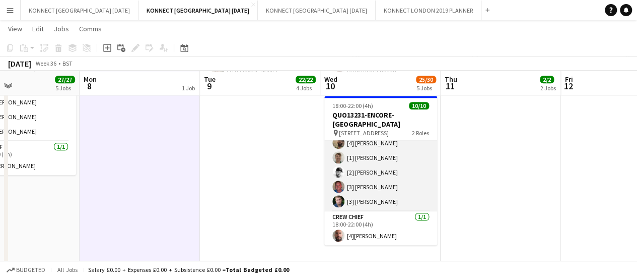
scroll to position [80, 0]
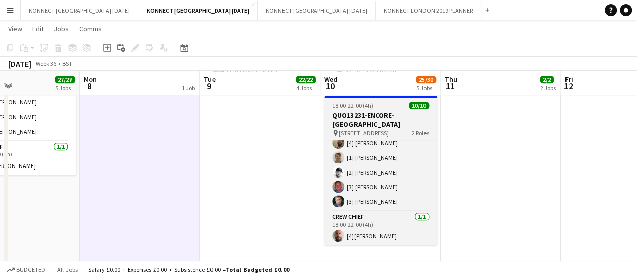
click at [367, 116] on h3 "QUO13231-ENCORE-[GEOGRAPHIC_DATA]" at bounding box center [381, 119] width 113 height 18
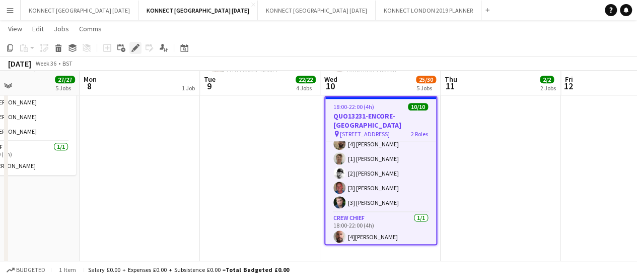
click at [139, 47] on icon "Edit" at bounding box center [136, 48] width 8 height 8
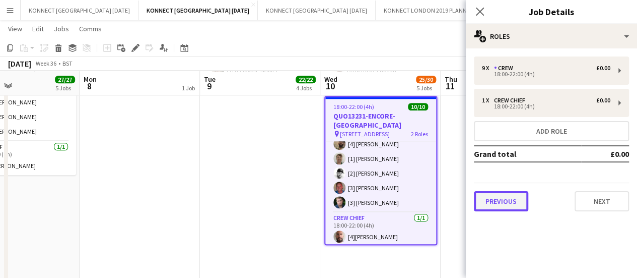
click at [511, 201] on button "Previous" at bounding box center [501, 201] width 54 height 20
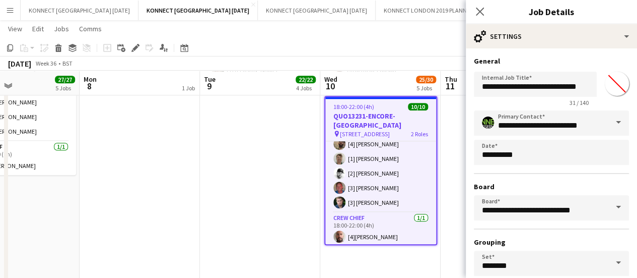
click at [613, 79] on input "*******" at bounding box center [617, 84] width 36 height 36
type input "*******"
click at [598, 55] on div "**********" at bounding box center [551, 204] width 171 height 313
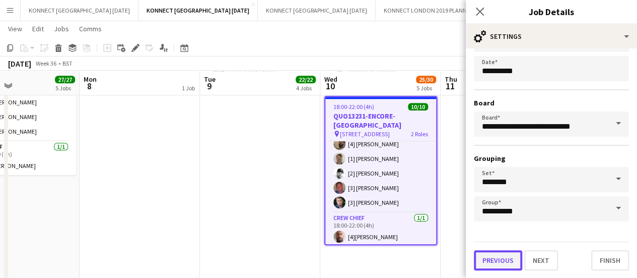
click at [497, 254] on button "Previous" at bounding box center [498, 260] width 48 height 20
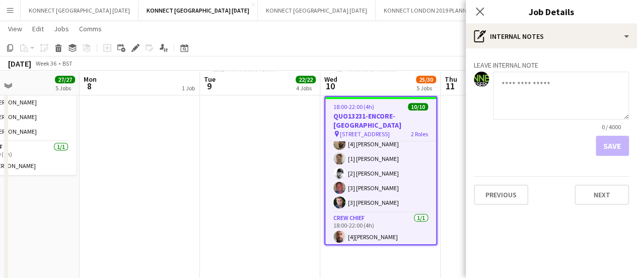
scroll to position [0, 0]
click at [510, 191] on button "Previous" at bounding box center [501, 194] width 54 height 20
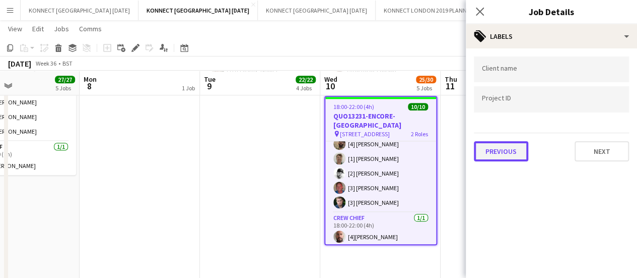
click at [507, 148] on button "Previous" at bounding box center [501, 151] width 54 height 20
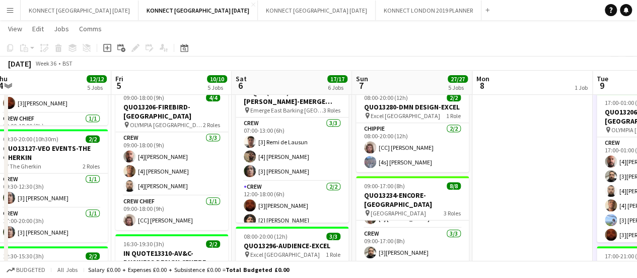
scroll to position [56, 0]
